Goal: Ask a question

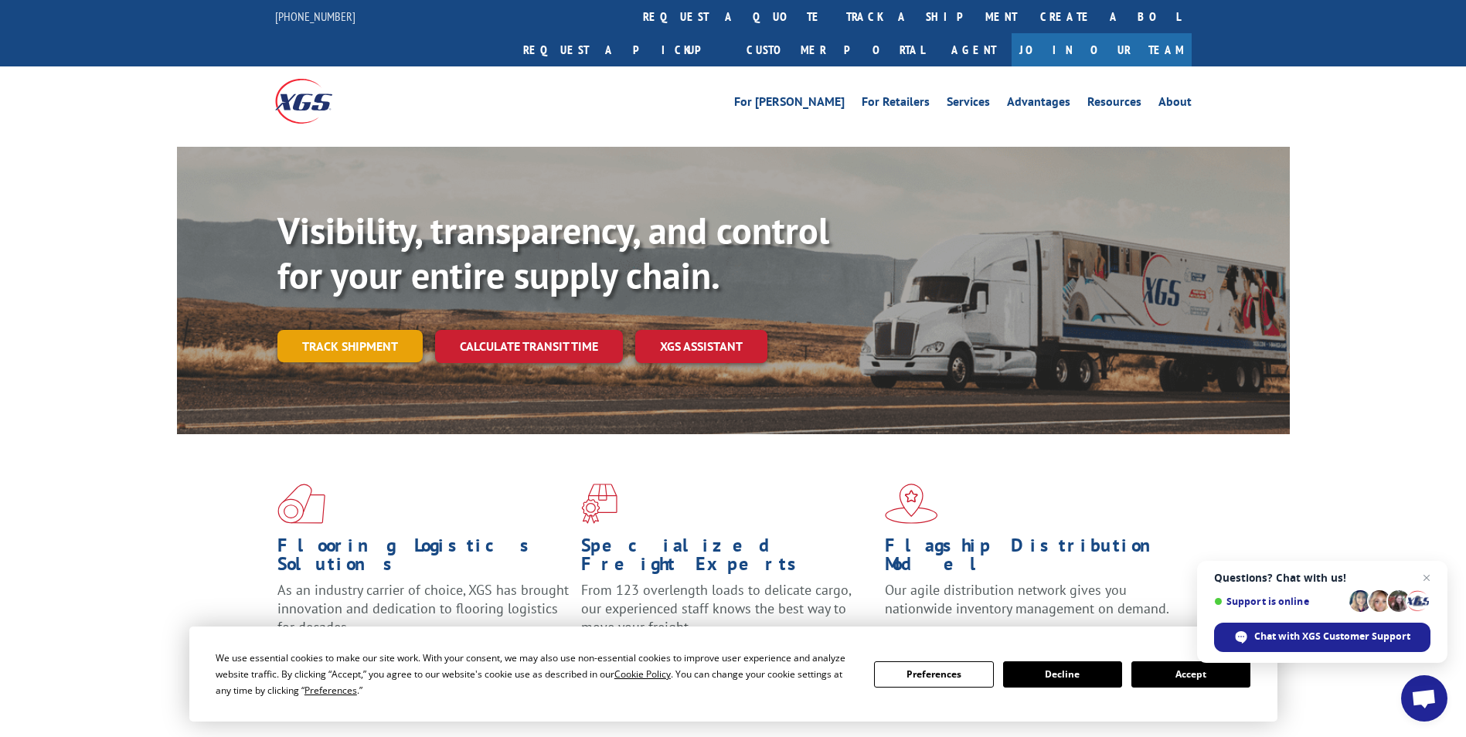
click at [361, 330] on link "Track shipment" at bounding box center [349, 346] width 145 height 32
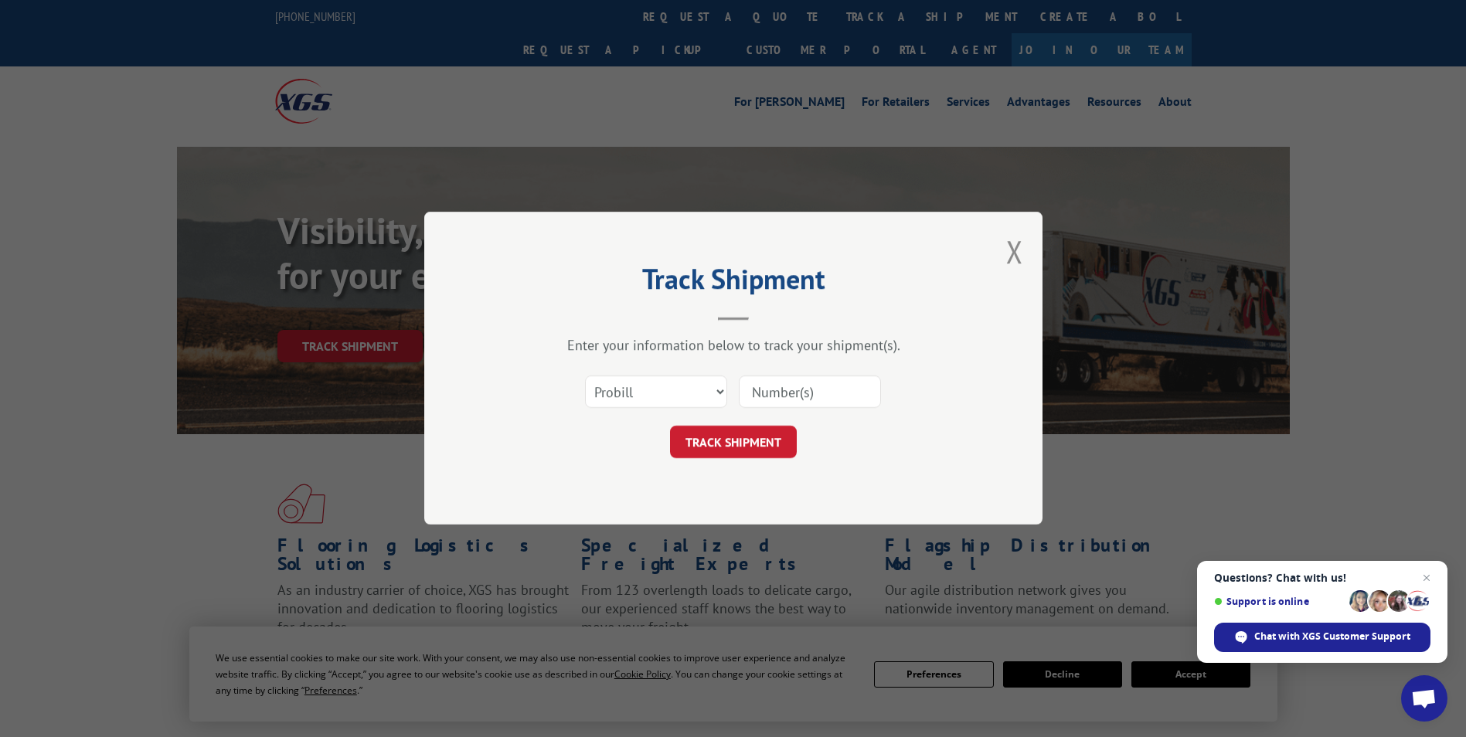
click at [781, 400] on input at bounding box center [810, 392] width 142 height 32
type input "5148138"
click at [703, 443] on button "TRACK SHIPMENT" at bounding box center [733, 443] width 127 height 32
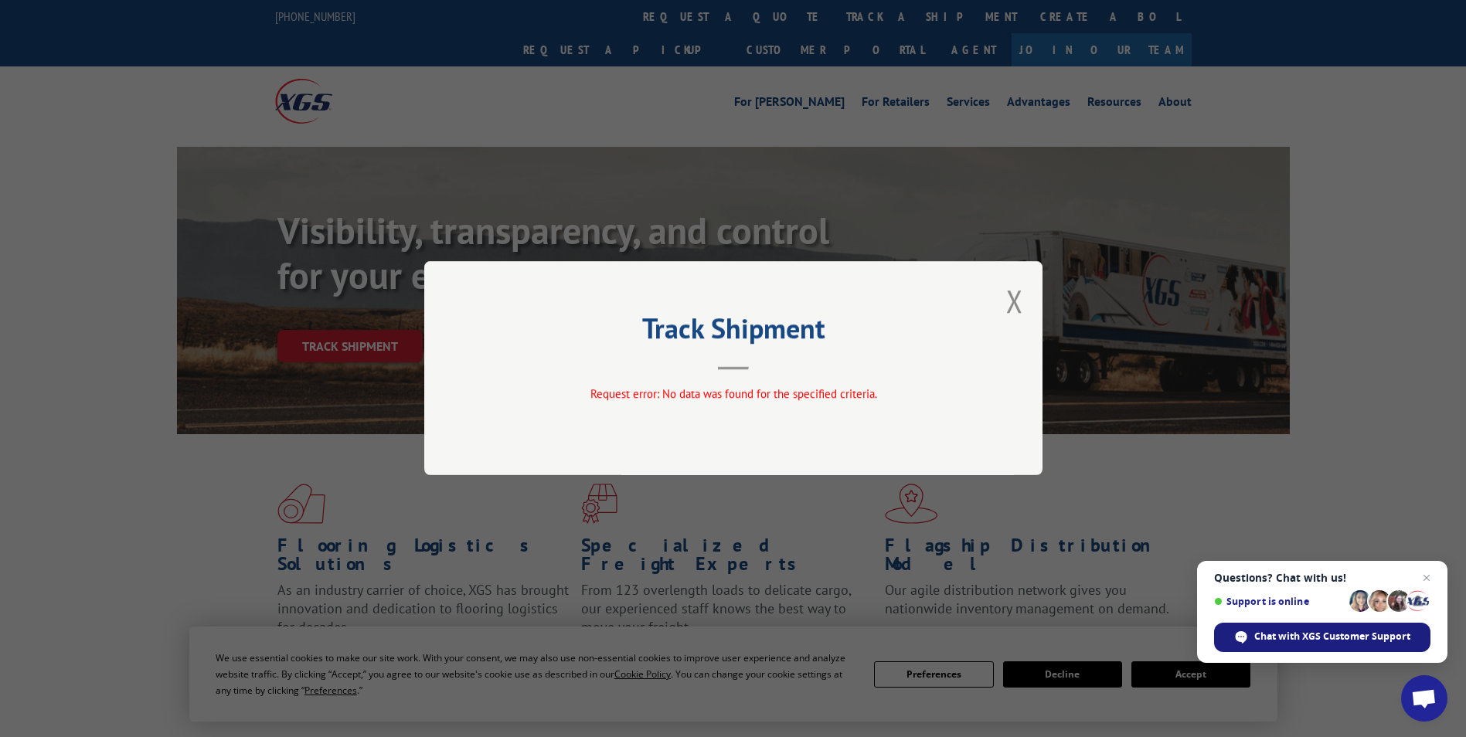
click at [1303, 631] on span "Chat with XGS Customer Support" at bounding box center [1332, 637] width 156 height 14
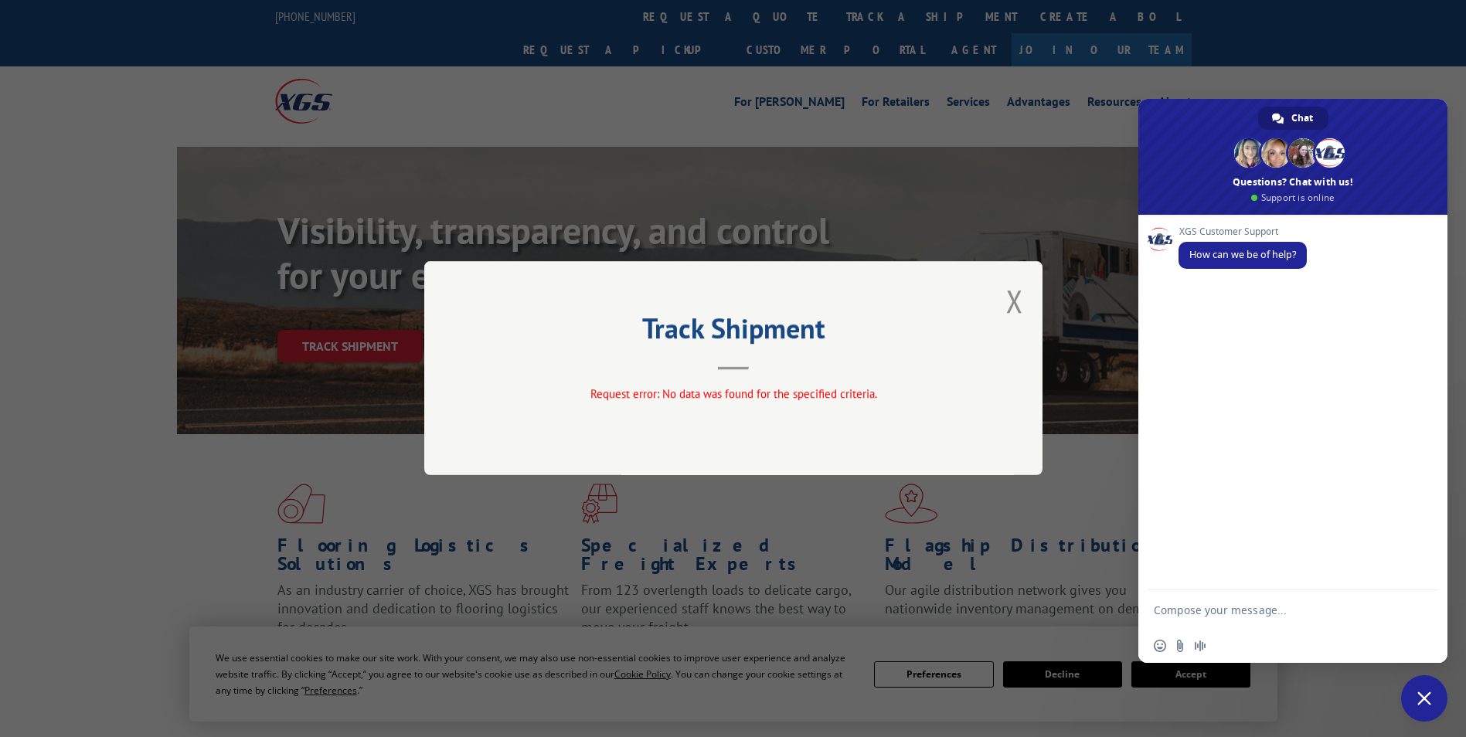
click at [1261, 601] on textarea "Compose your message..." at bounding box center [1277, 610] width 247 height 39
type textarea "delivery status"
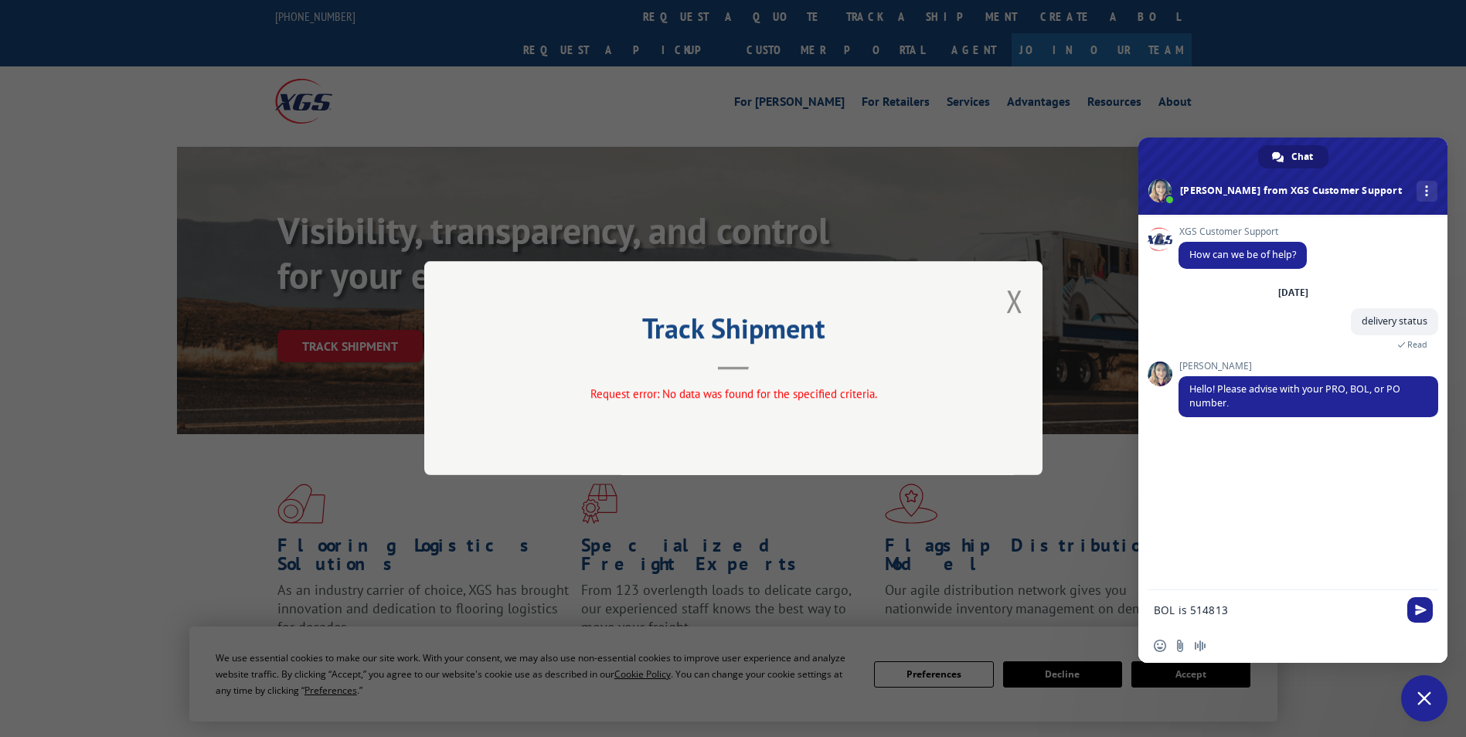
type textarea "BOL is 5148138"
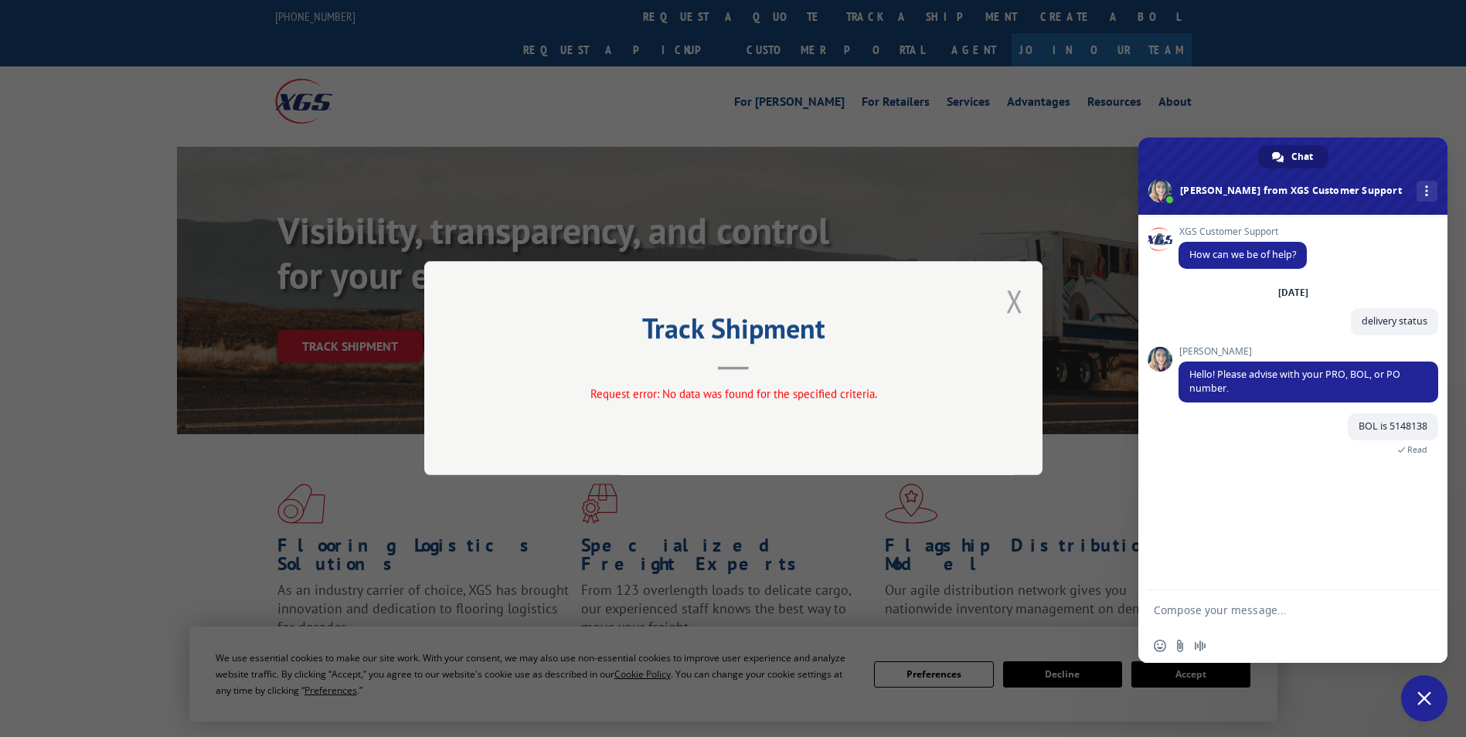
click at [1009, 300] on button "Close modal" at bounding box center [1014, 301] width 17 height 41
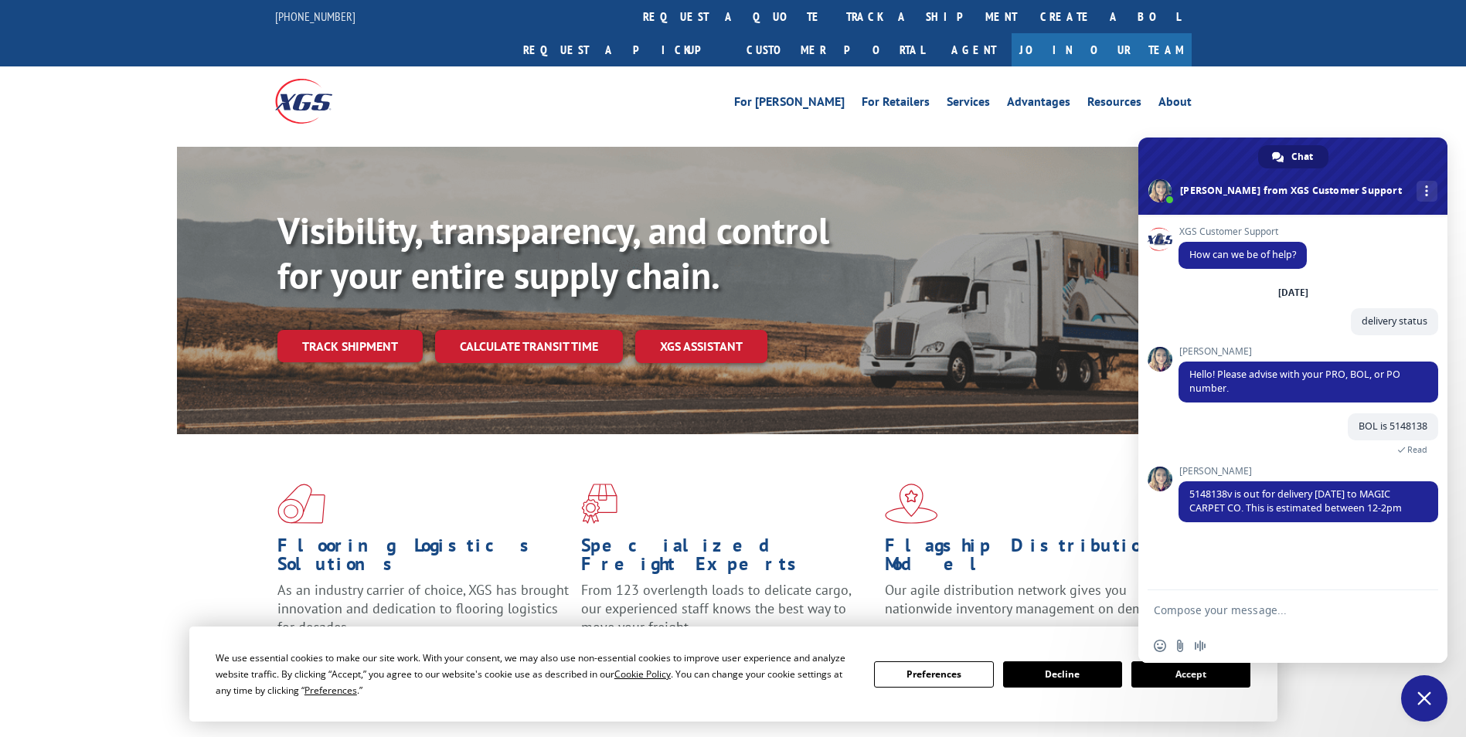
click at [1208, 616] on textarea "Compose your message..." at bounding box center [1277, 610] width 247 height 39
type textarea "ok great thank you so much"
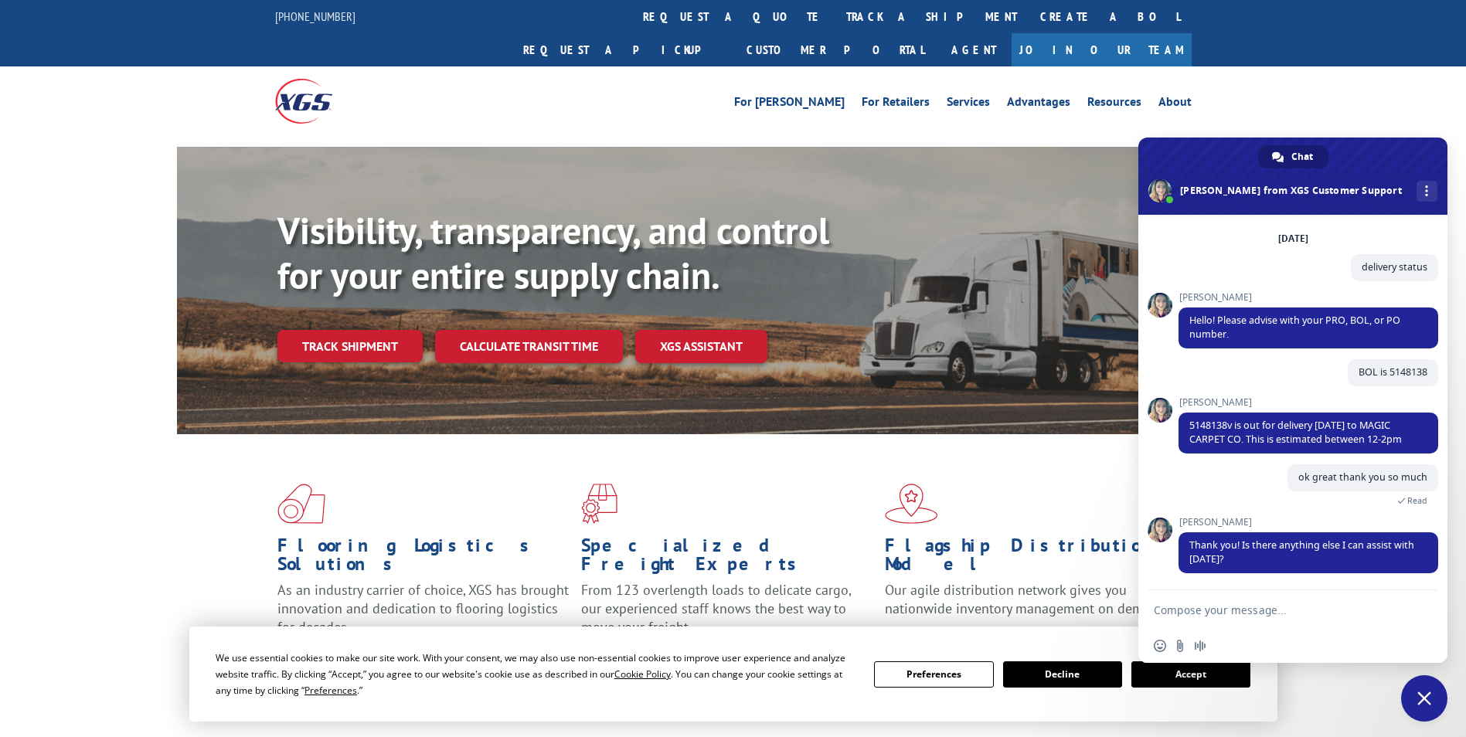
scroll to position [141, 0]
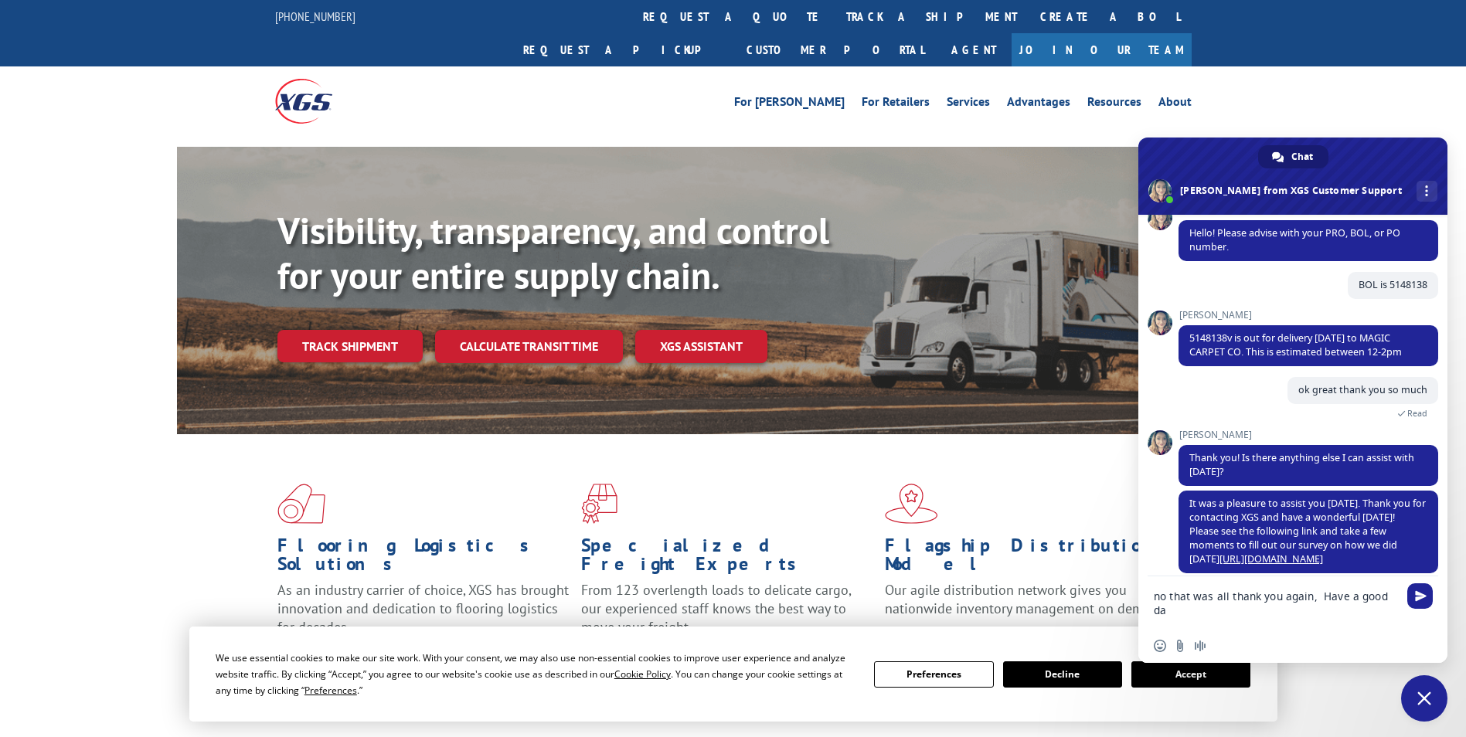
type textarea "no that was all thank you again, Have a good day"
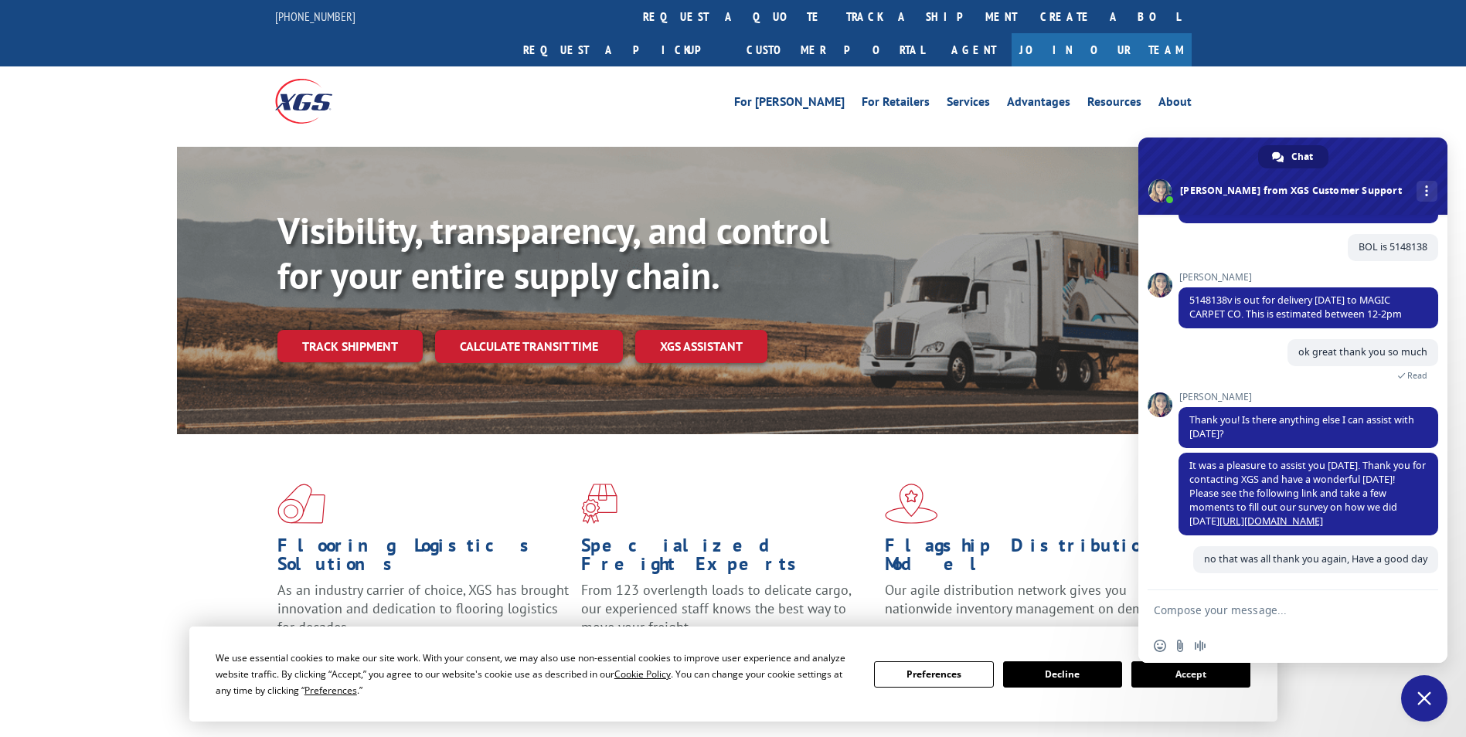
scroll to position [179, 0]
